Goal: Use online tool/utility

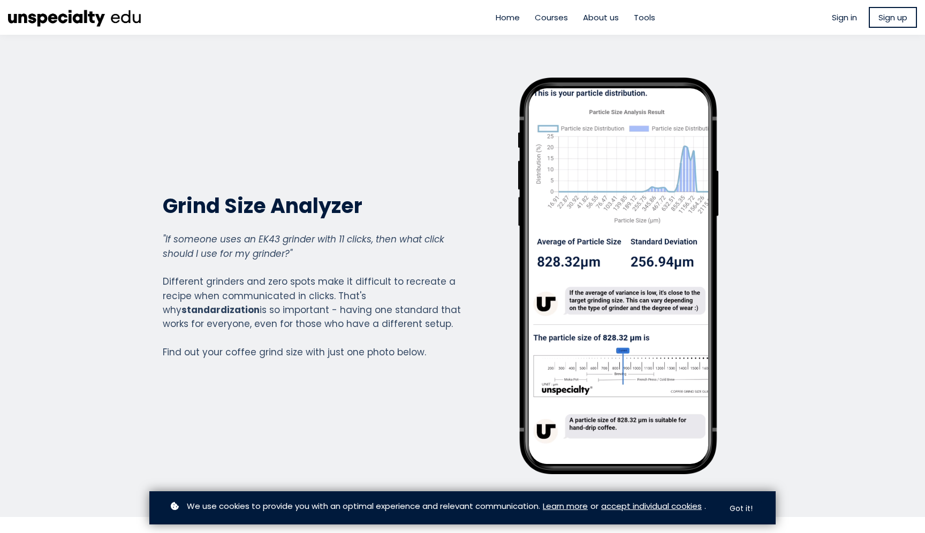
scroll to position [774, 428]
